Goal: Task Accomplishment & Management: Manage account settings

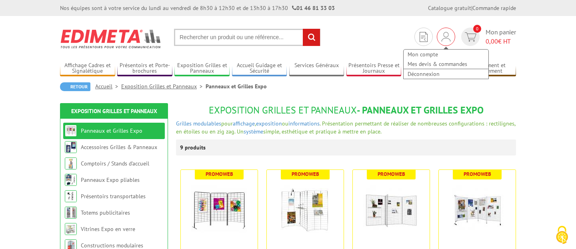
click at [446, 36] on img at bounding box center [445, 37] width 9 height 10
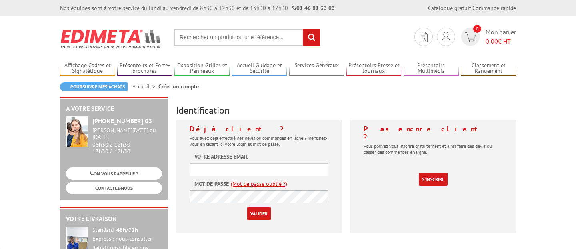
type input "[EMAIL_ADDRESS][DOMAIN_NAME]"
click at [256, 210] on input "Valider" at bounding box center [259, 213] width 24 height 13
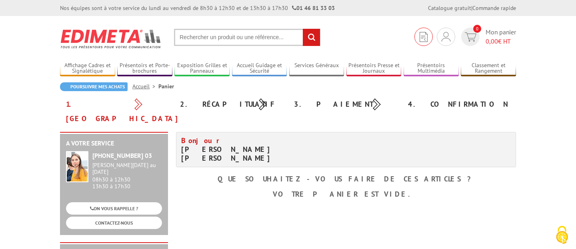
click at [426, 33] on img at bounding box center [423, 37] width 8 height 10
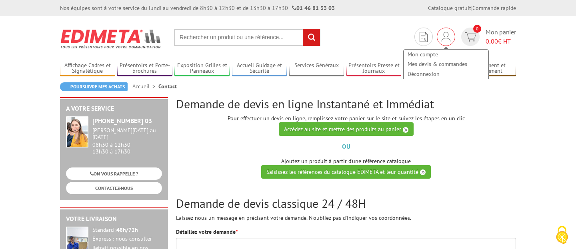
click at [447, 33] on img at bounding box center [445, 37] width 9 height 10
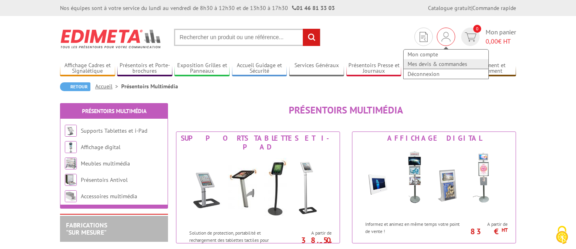
click at [427, 64] on link "Mes devis & commandes" at bounding box center [445, 64] width 85 height 10
click at [422, 56] on link "Mon compte" at bounding box center [445, 55] width 85 height 10
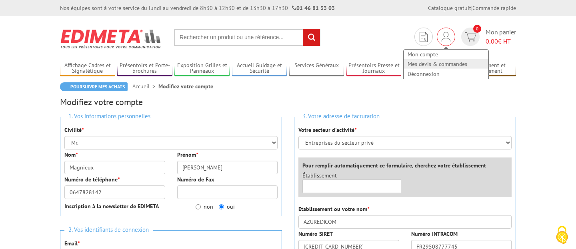
click at [445, 64] on link "Mes devis & commandes" at bounding box center [445, 64] width 85 height 10
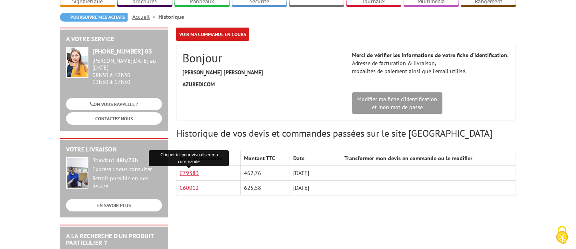
click at [185, 171] on link "C79383" at bounding box center [188, 172] width 19 height 7
